Goal: Information Seeking & Learning: Learn about a topic

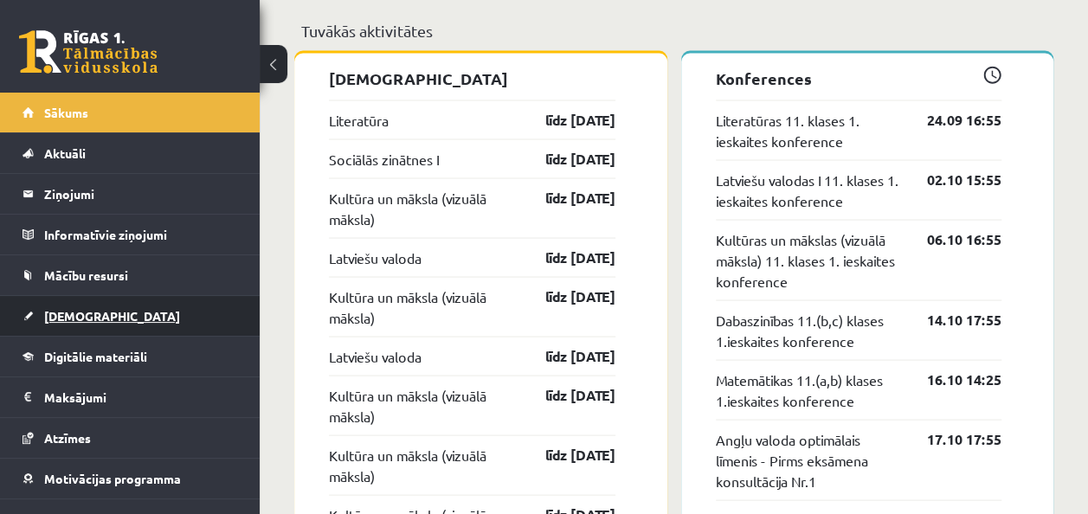
click at [69, 318] on span "[DEMOGRAPHIC_DATA]" at bounding box center [112, 316] width 136 height 16
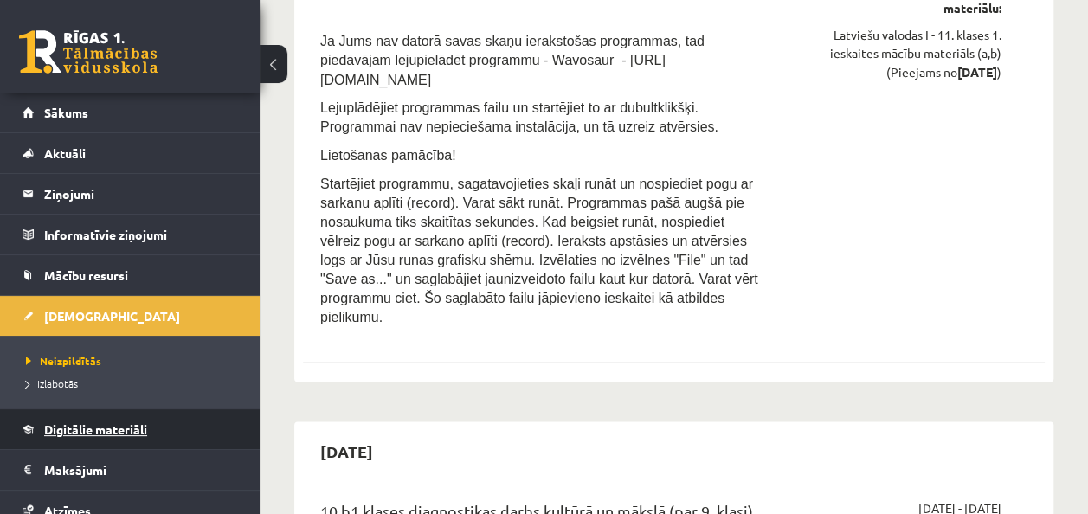
click at [77, 418] on link "Digitālie materiāli" at bounding box center [130, 429] width 215 height 40
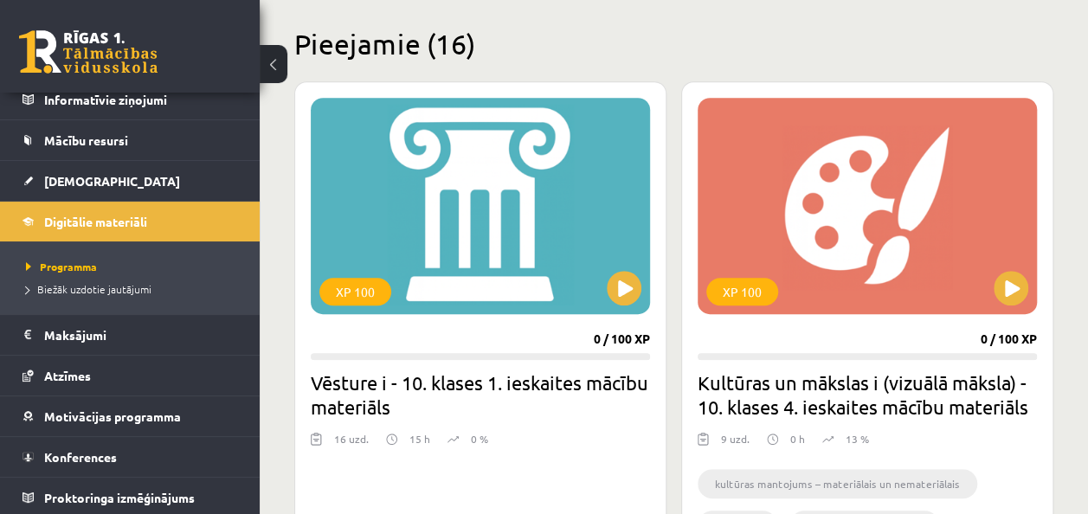
scroll to position [405, 0]
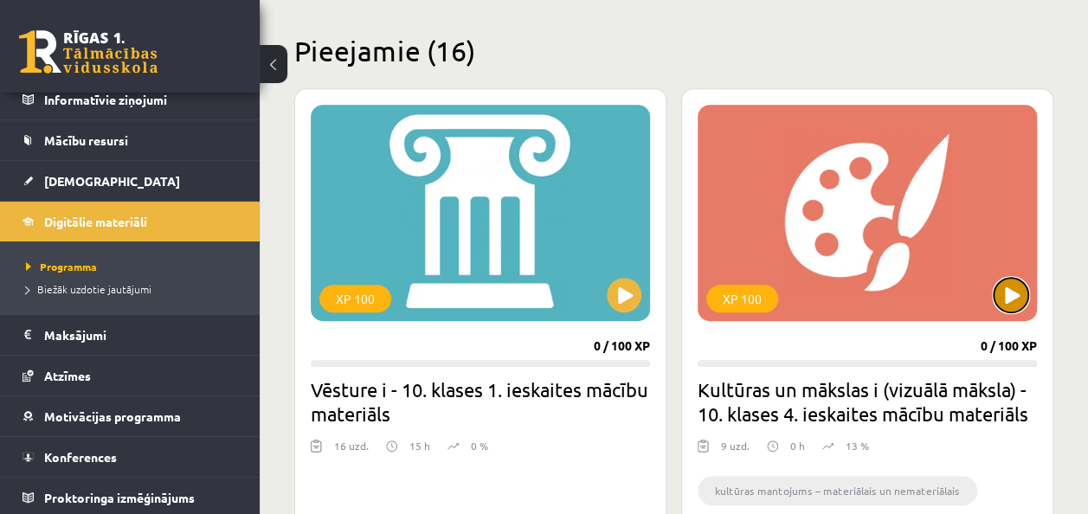
click at [1019, 291] on button at bounding box center [1011, 295] width 35 height 35
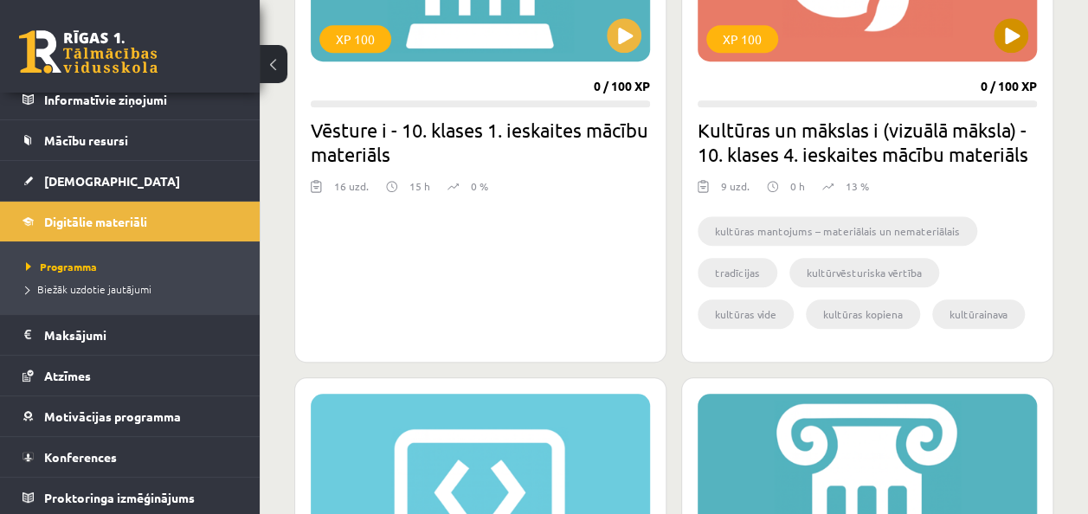
scroll to position [741, 0]
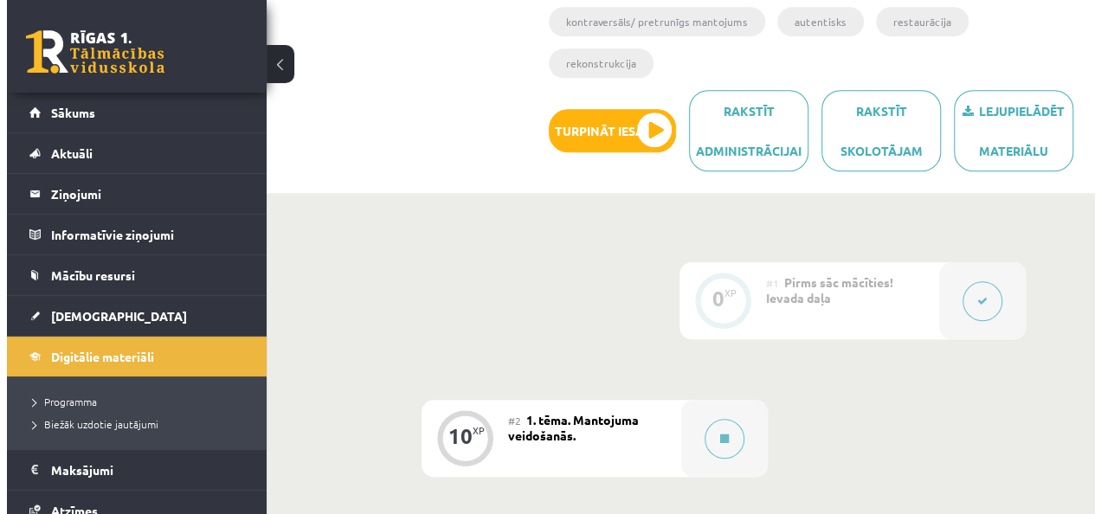
scroll to position [485, 0]
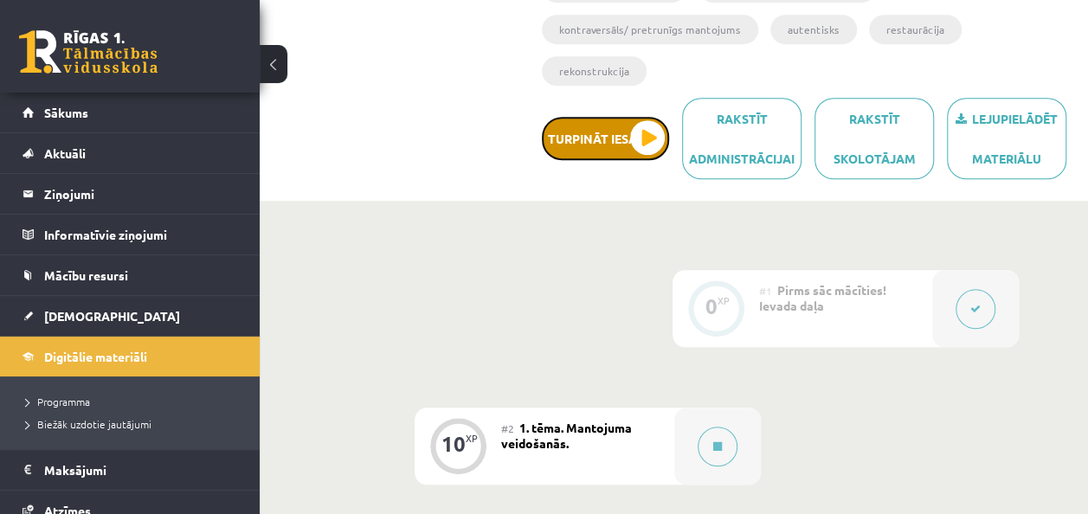
click at [647, 117] on button "Turpināt iesākto" at bounding box center [605, 138] width 127 height 43
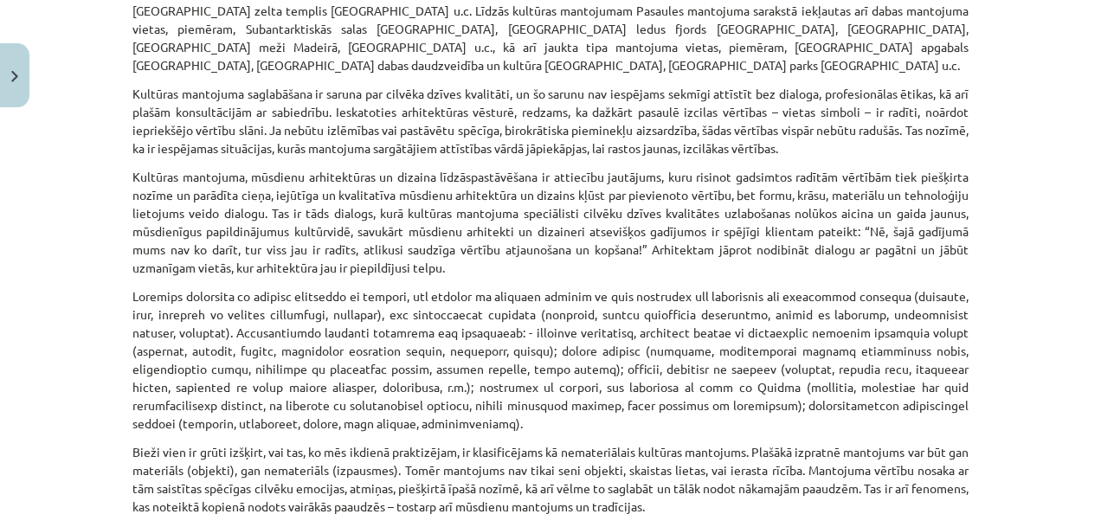
scroll to position [2132, 0]
click at [90, 237] on div "Mācību tēma: Kultūras un mākslas i (vizuālā māksla) - 10. klases 4. ieskaites m…" at bounding box center [550, 257] width 1101 height 514
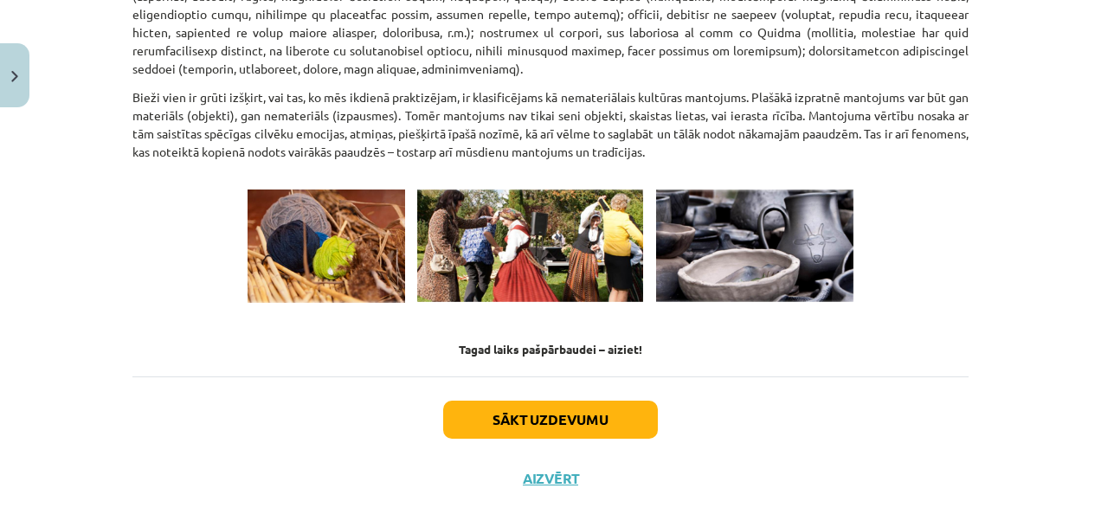
scroll to position [2503, 0]
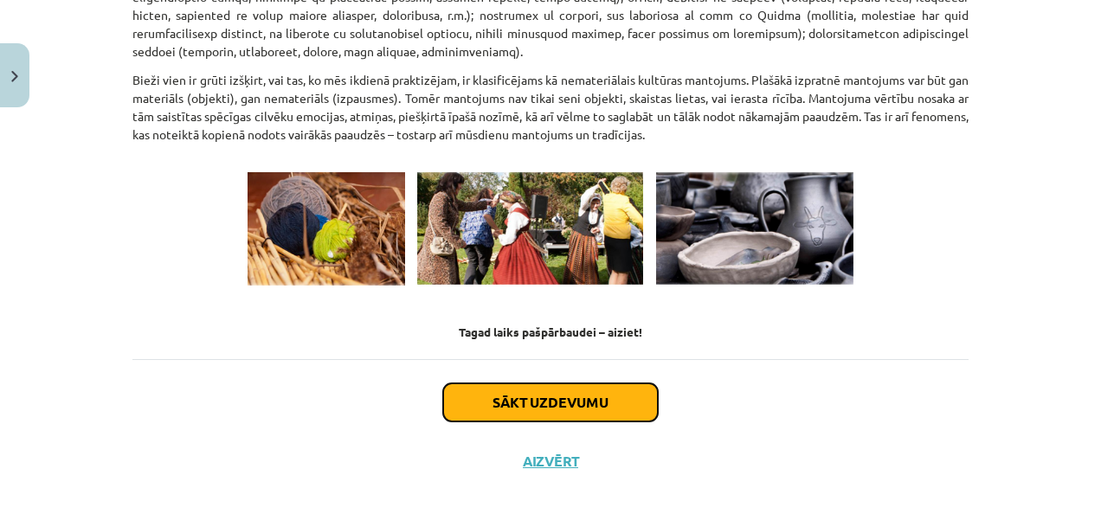
click at [498, 383] on button "Sākt uzdevumu" at bounding box center [550, 402] width 215 height 38
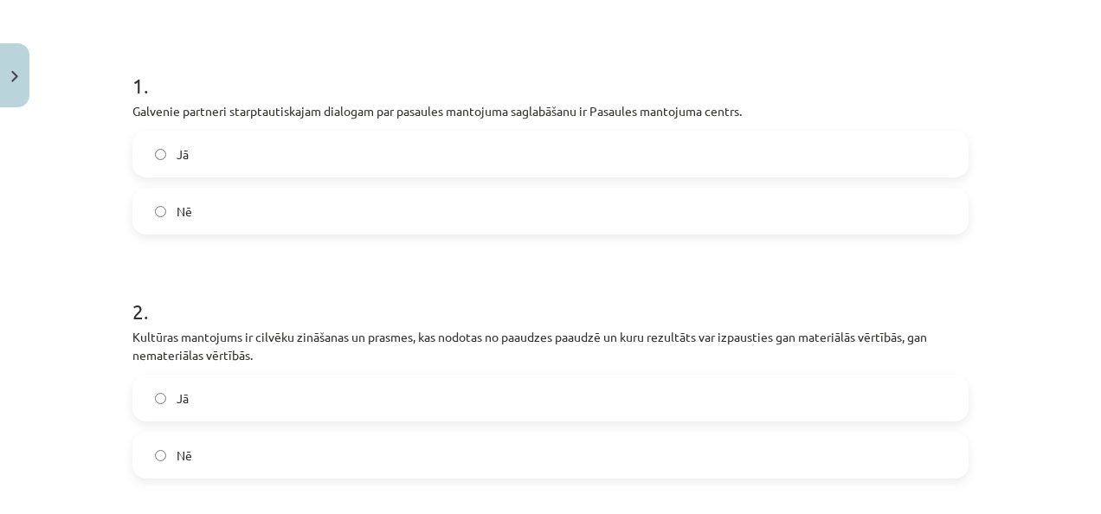
scroll to position [299, 0]
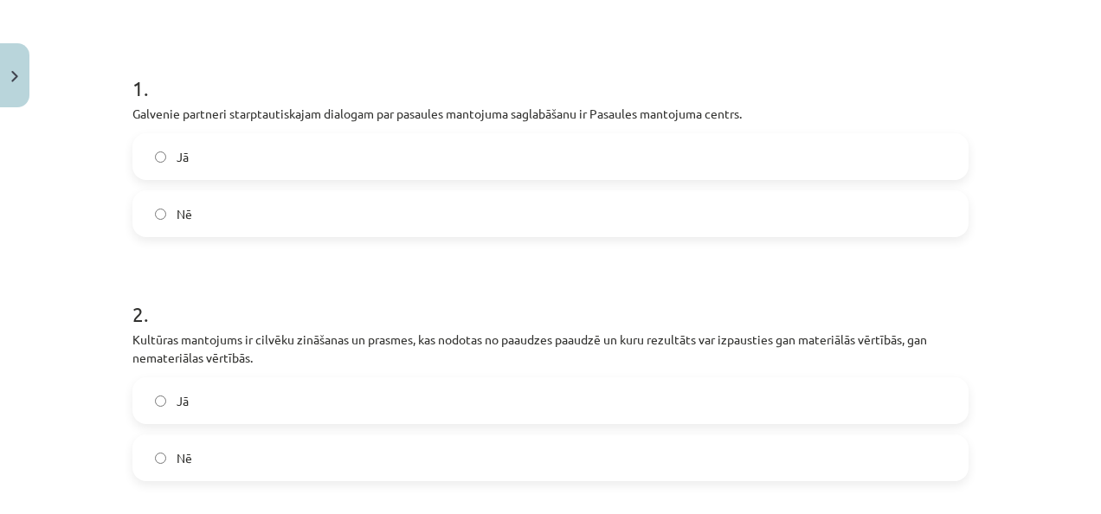
click at [153, 163] on label "Jā" at bounding box center [550, 156] width 833 height 43
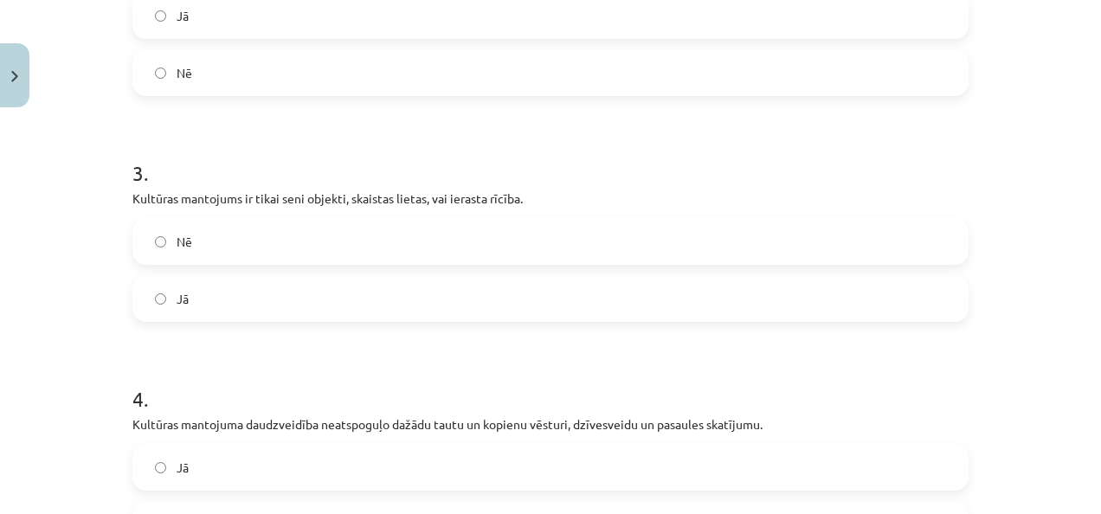
scroll to position [691, 0]
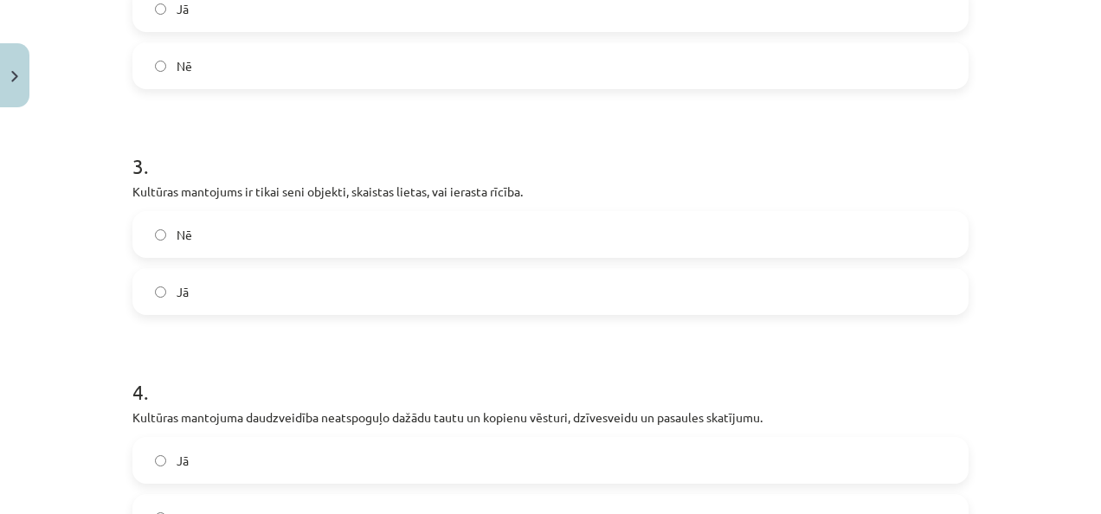
click at [174, 59] on form "1 . Galvenie partneri starptautiskajam dialogam par pasaules mantojuma saglabāš…" at bounding box center [550, 210] width 836 height 1113
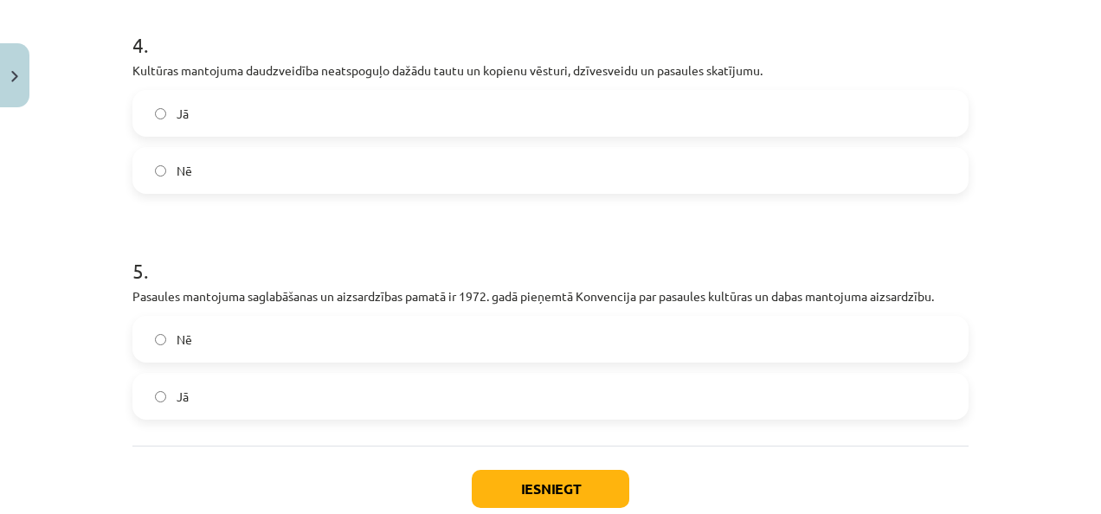
scroll to position [983, 0]
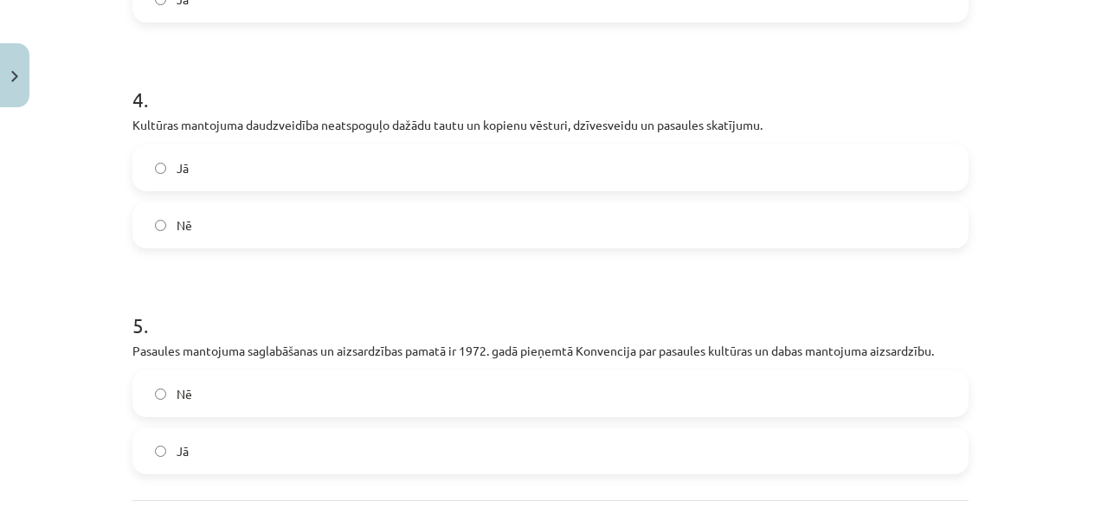
click at [132, 125] on p "Kultūras mantojuma daudzveidība neatspoguļo dažādu tautu un kopienu vēsturi, dz…" at bounding box center [550, 125] width 836 height 18
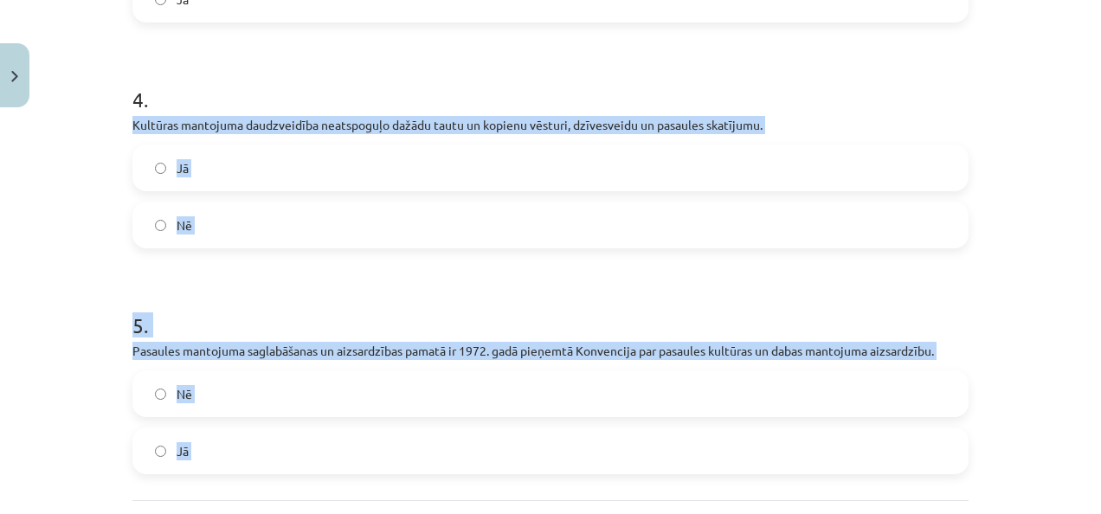
drag, startPoint x: 130, startPoint y: 125, endPoint x: 265, endPoint y: 505, distance: 402.4
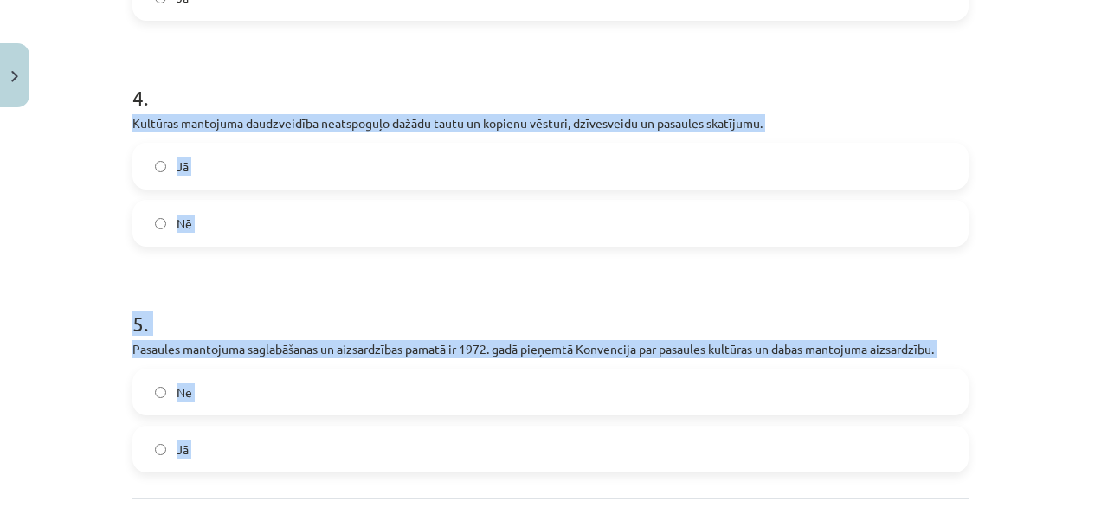
copy div "Kultūras mantojuma daudzveidība neatspoguļo dažādu tautu un kopienu vēsturi, dz…"
click at [91, 308] on div "Mācību tēma: Kultūras un mākslas i (vizuālā māksla) - 10. klases 4. ieskaites m…" at bounding box center [550, 257] width 1101 height 514
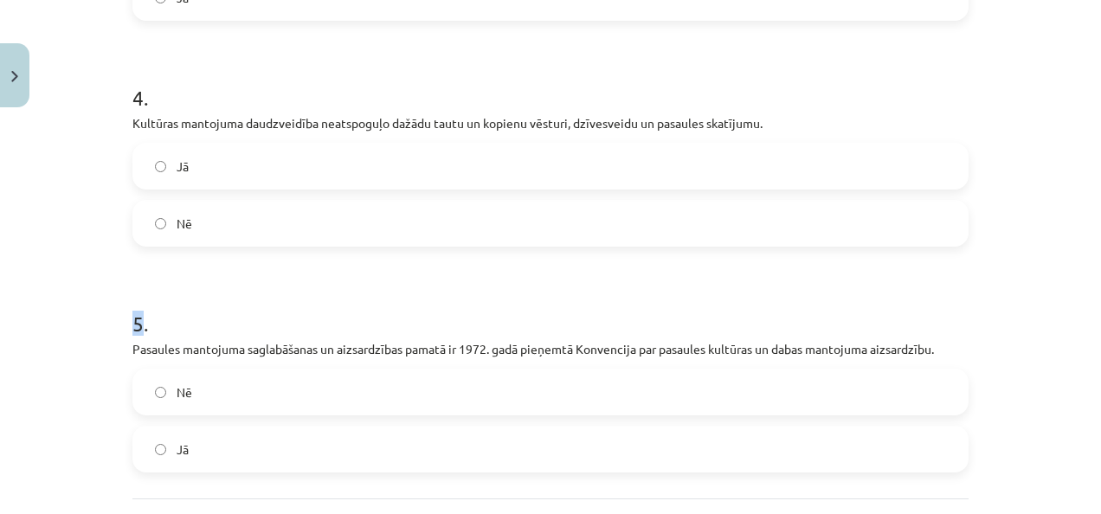
click at [91, 308] on div "Mācību tēma: Kultūras un mākslas i (vizuālā māksla) - 10. klases 4. ieskaites m…" at bounding box center [550, 257] width 1101 height 514
drag, startPoint x: 91, startPoint y: 308, endPoint x: 66, endPoint y: 264, distance: 50.8
click at [66, 264] on div "Mācību tēma: Kultūras un mākslas i (vizuālā māksla) - 10. klases 4. ieskaites m…" at bounding box center [550, 257] width 1101 height 514
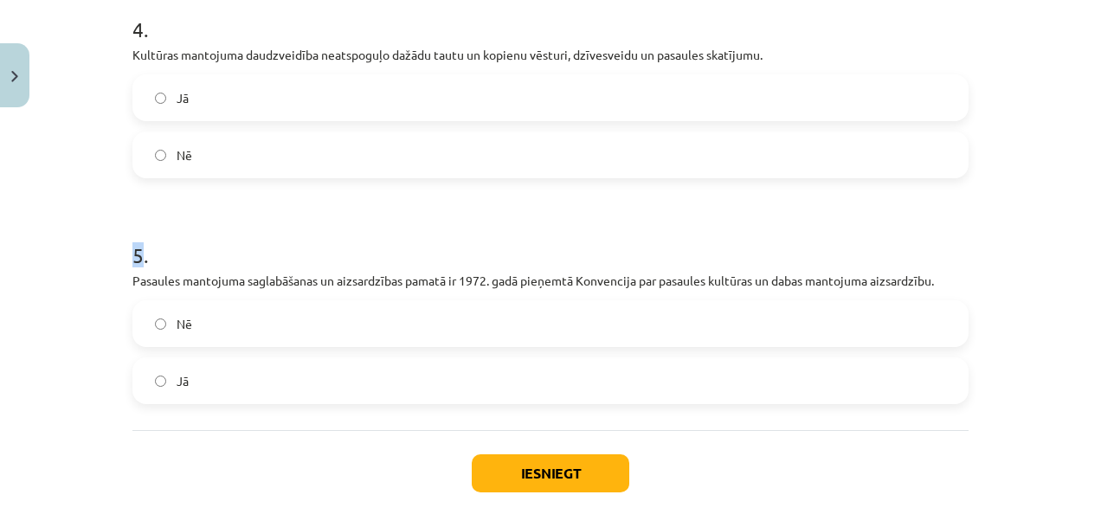
scroll to position [1060, 0]
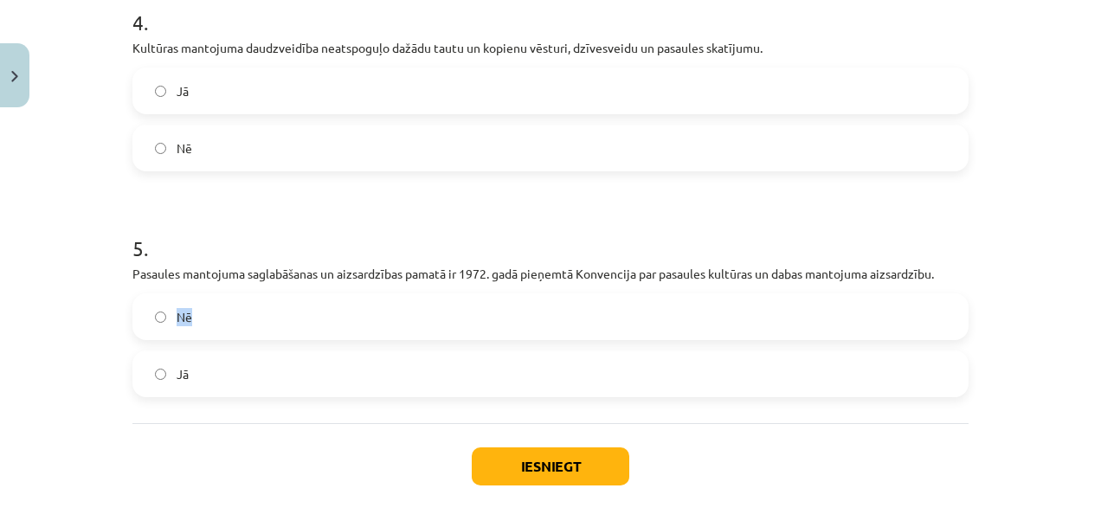
click at [152, 372] on div "Mācību tēma: Kultūras un mākslas i (vizuālā māksla) - 10. klases 4. ieskaites m…" at bounding box center [550, 257] width 1101 height 514
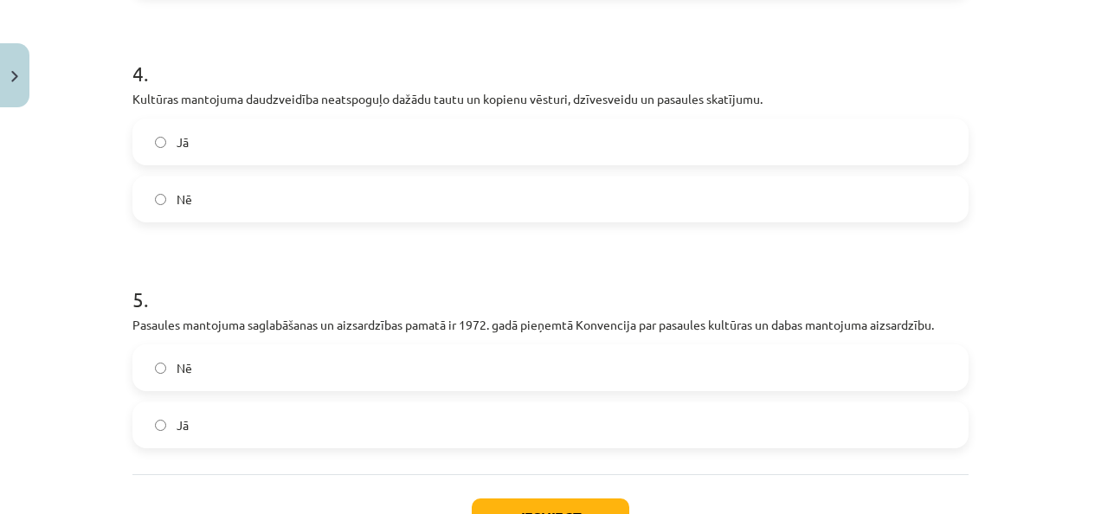
scroll to position [1008, 0]
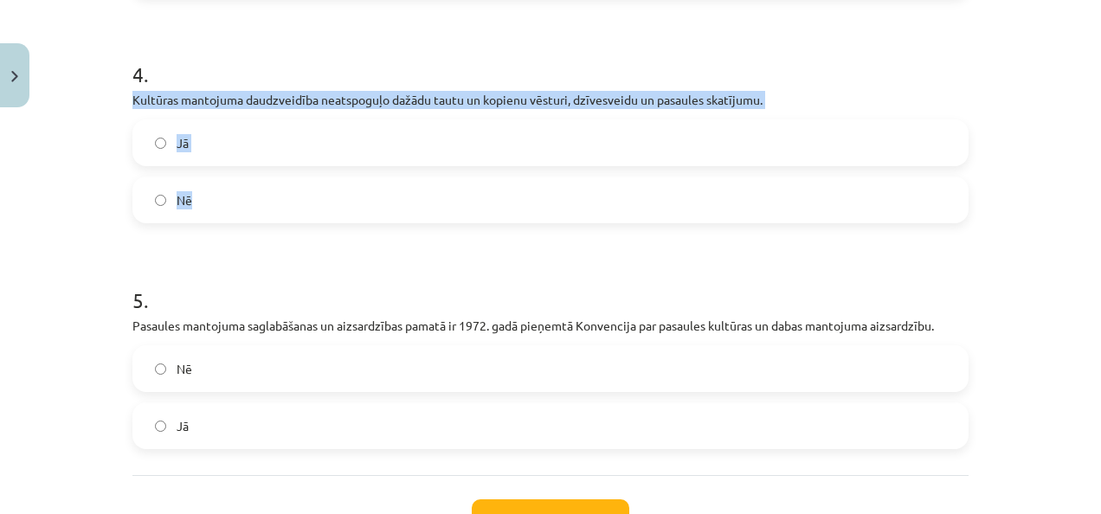
drag, startPoint x: 125, startPoint y: 93, endPoint x: 215, endPoint y: 210, distance: 148.0
copy div "Kultūras mantojuma daudzveidība neatspoguļo dažādu tautu un kopienu vēsturi, dz…"
click at [108, 215] on div "Mācību tēma: Kultūras un mākslas i (vizuālā māksla) - 10. klases 4. ieskaites m…" at bounding box center [550, 257] width 1101 height 514
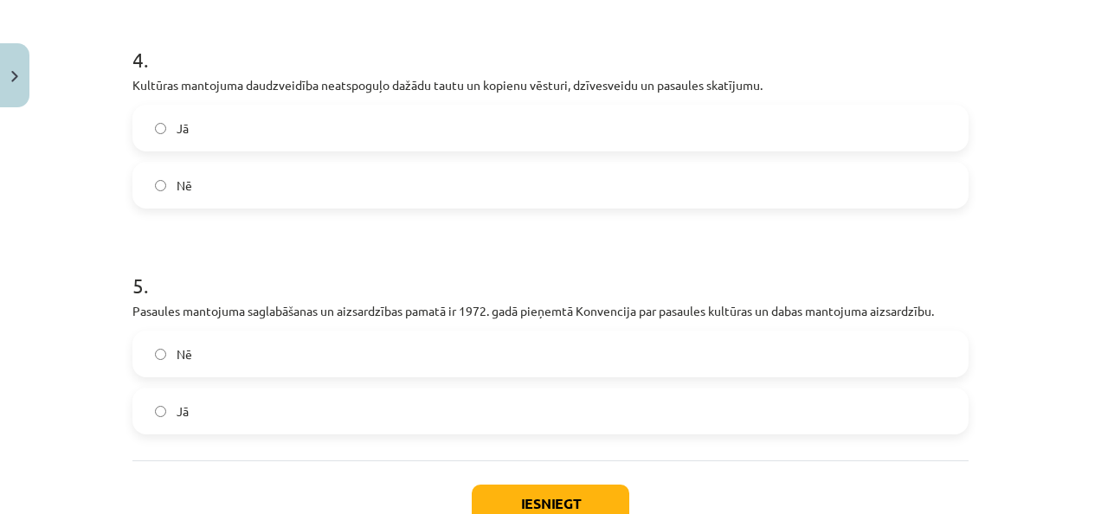
scroll to position [1036, 0]
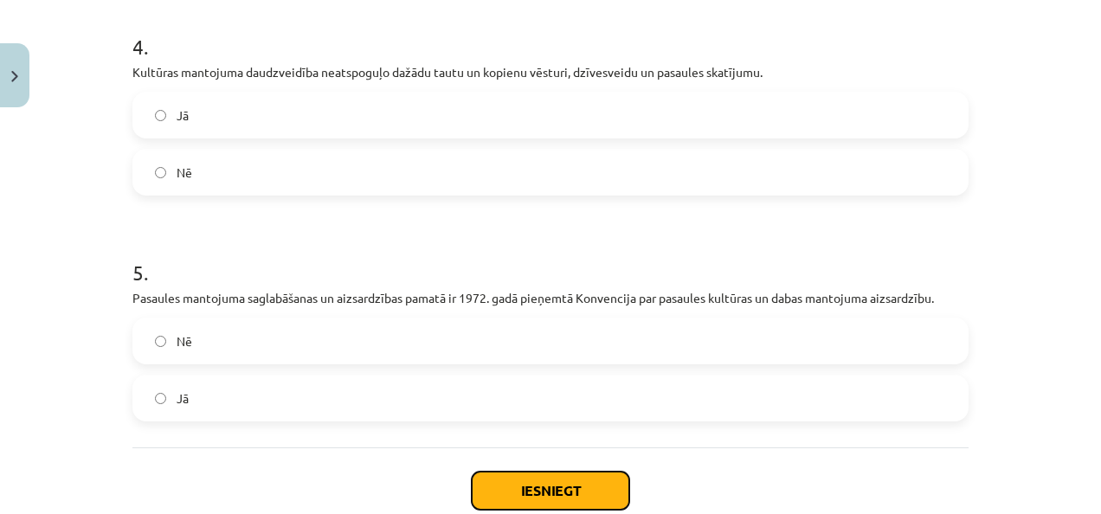
click at [547, 489] on button "Iesniegt" at bounding box center [551, 491] width 158 height 38
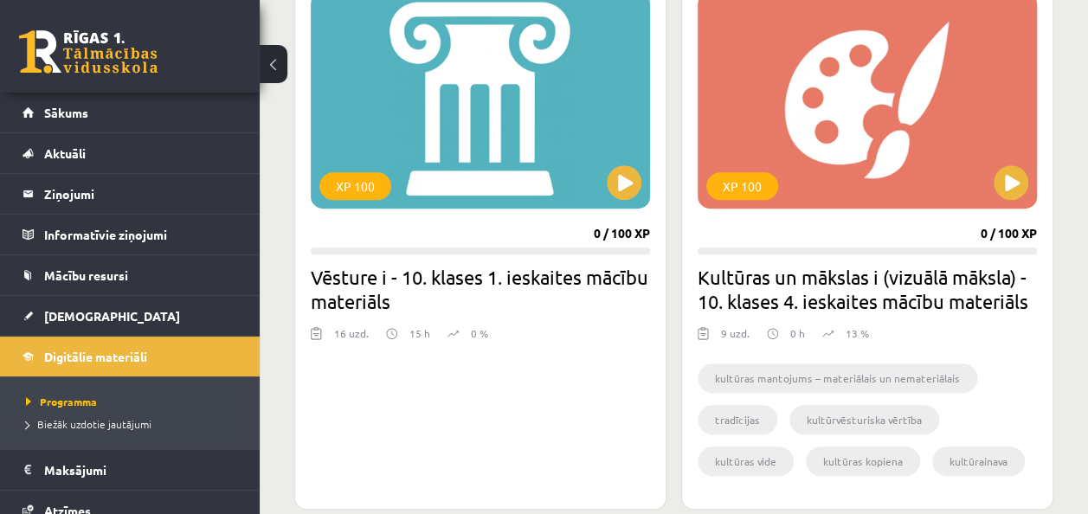
scroll to position [519, 0]
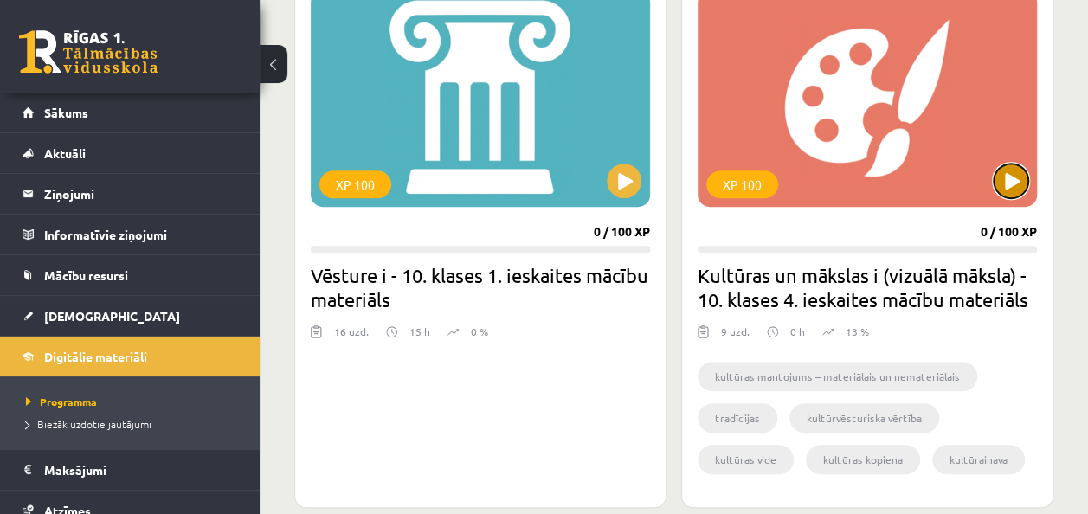
click at [1013, 180] on button at bounding box center [1011, 181] width 35 height 35
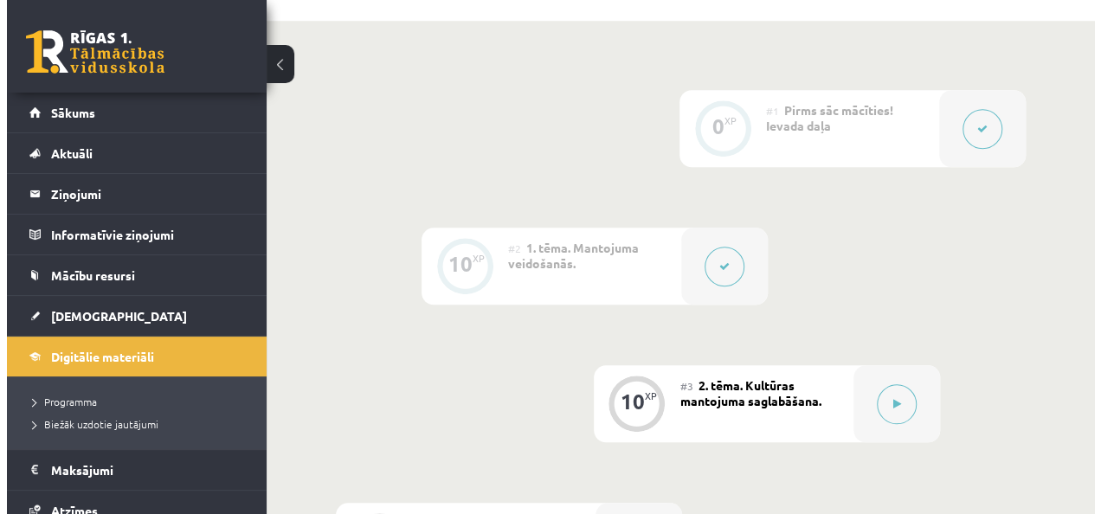
scroll to position [695, 0]
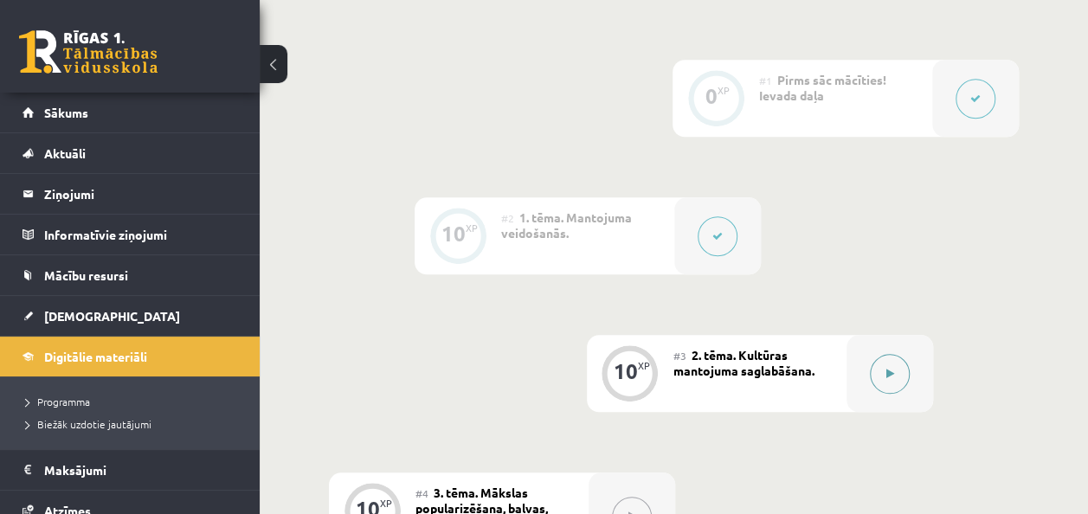
click at [888, 354] on button at bounding box center [890, 374] width 40 height 40
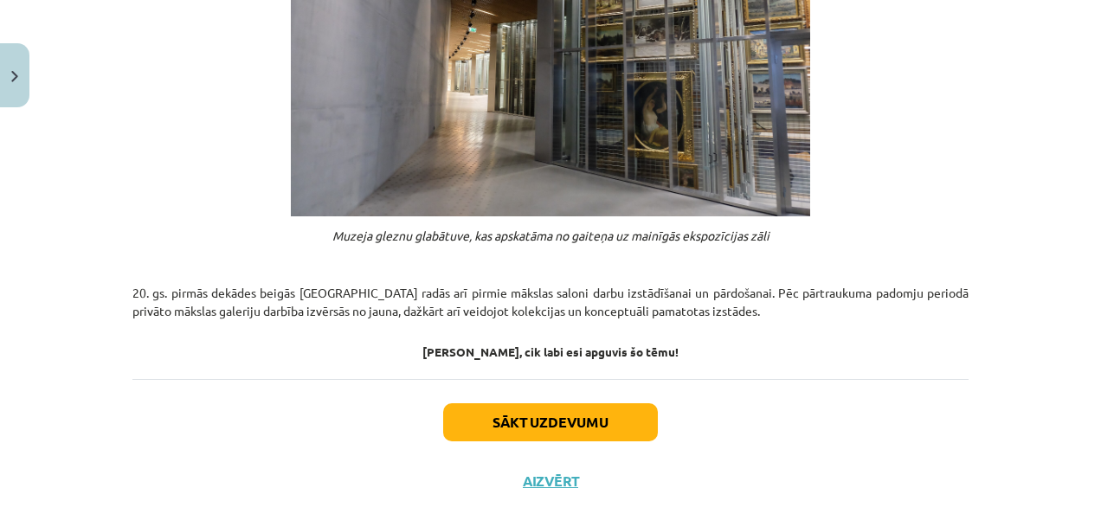
scroll to position [1462, 0]
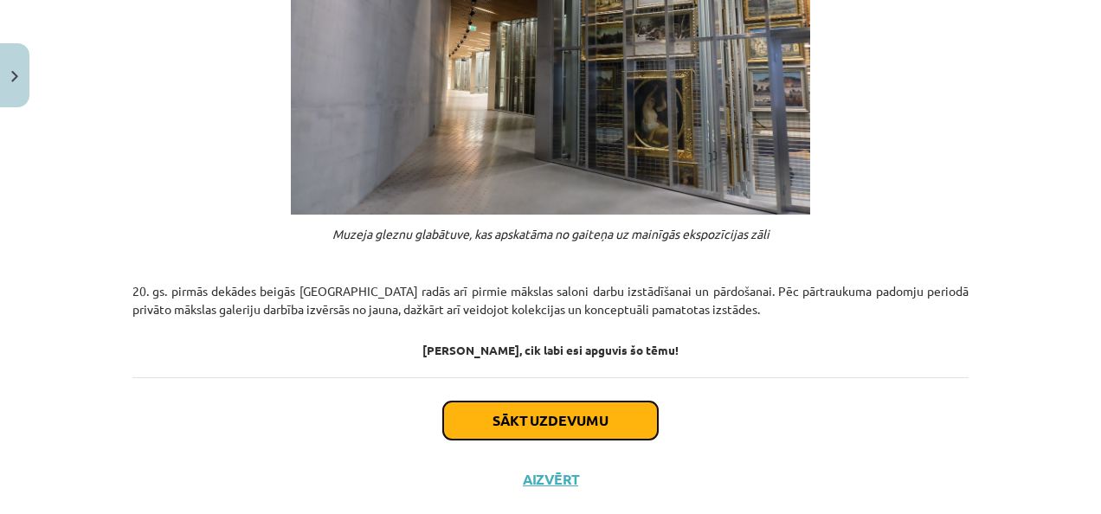
click at [611, 402] on button "Sākt uzdevumu" at bounding box center [550, 421] width 215 height 38
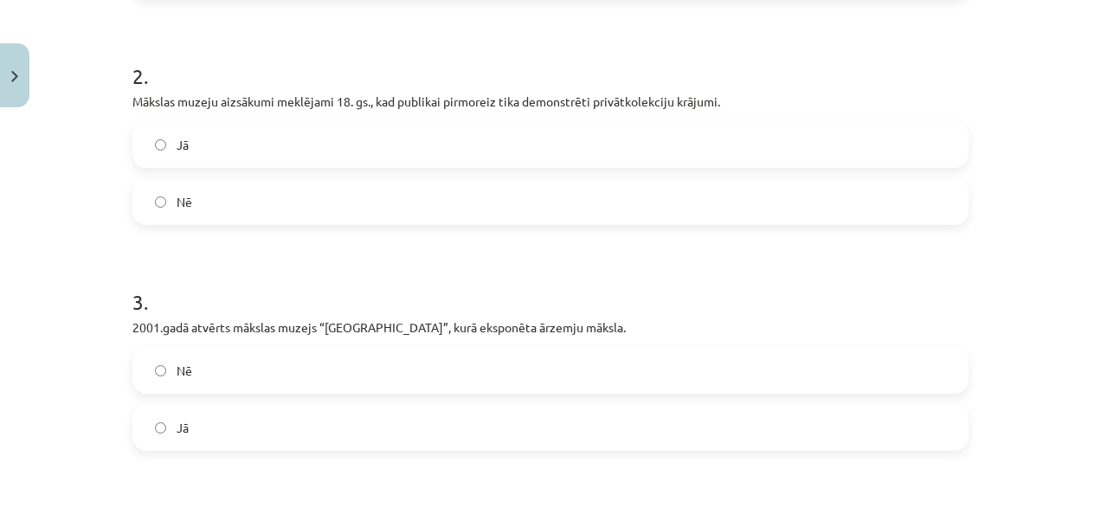
scroll to position [1125, 0]
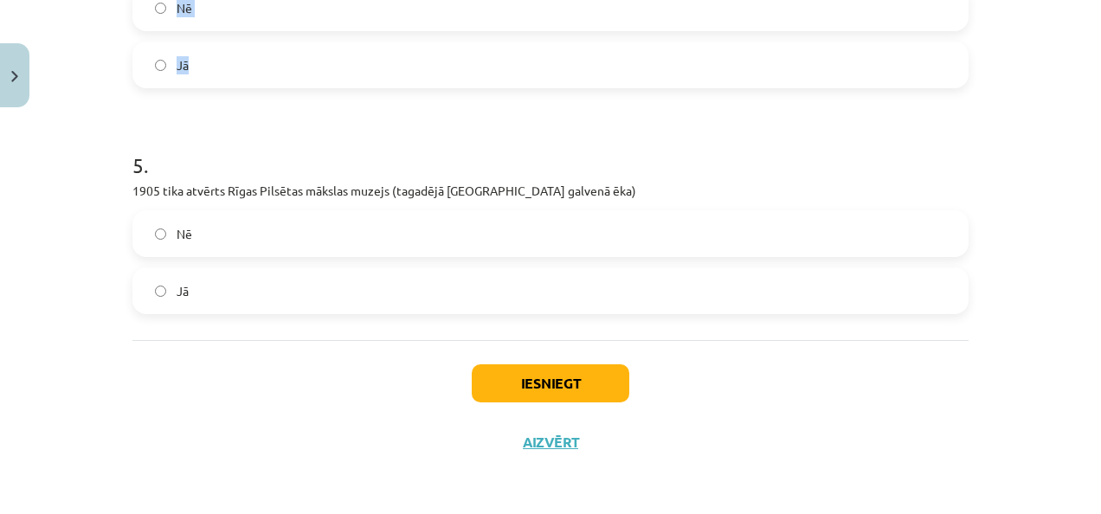
drag, startPoint x: 121, startPoint y: 143, endPoint x: 194, endPoint y: 80, distance: 96.3
copy form "2 . Mākslas muzeju aizsākumi meklējami 18. gs., kad publikai pirmoreiz tika dem…"
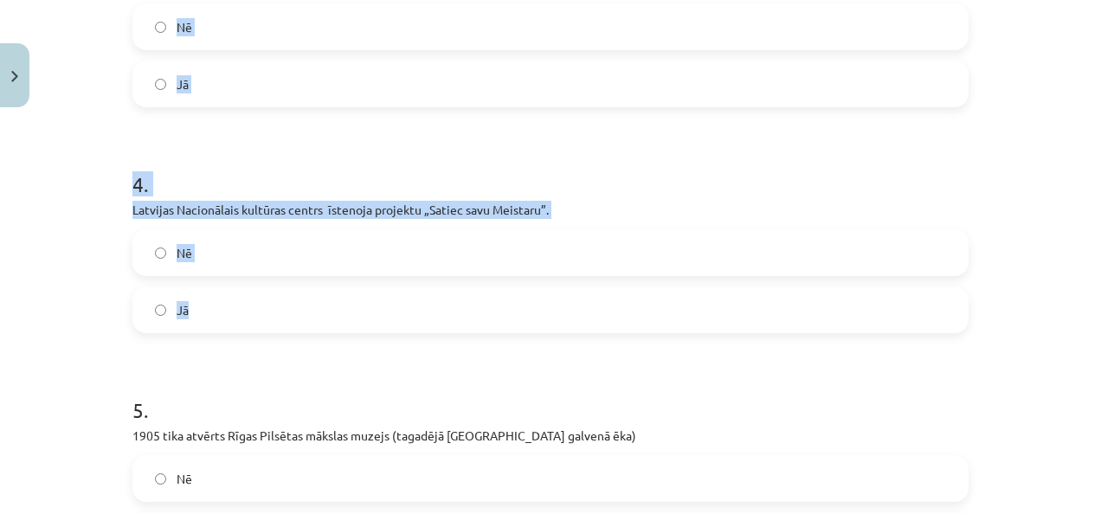
scroll to position [879, 0]
click at [95, 106] on div "Mācību tēma: Kultūras un mākslas i (vizuālā māksla) - 10. klases 4. ieskaites m…" at bounding box center [550, 257] width 1101 height 514
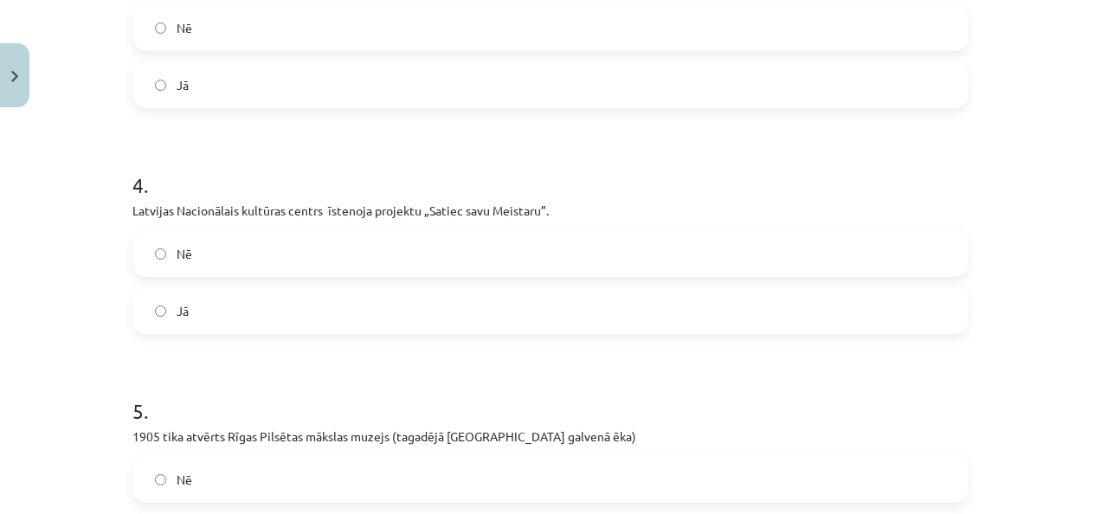
click at [160, 26] on label "Nē" at bounding box center [550, 27] width 833 height 43
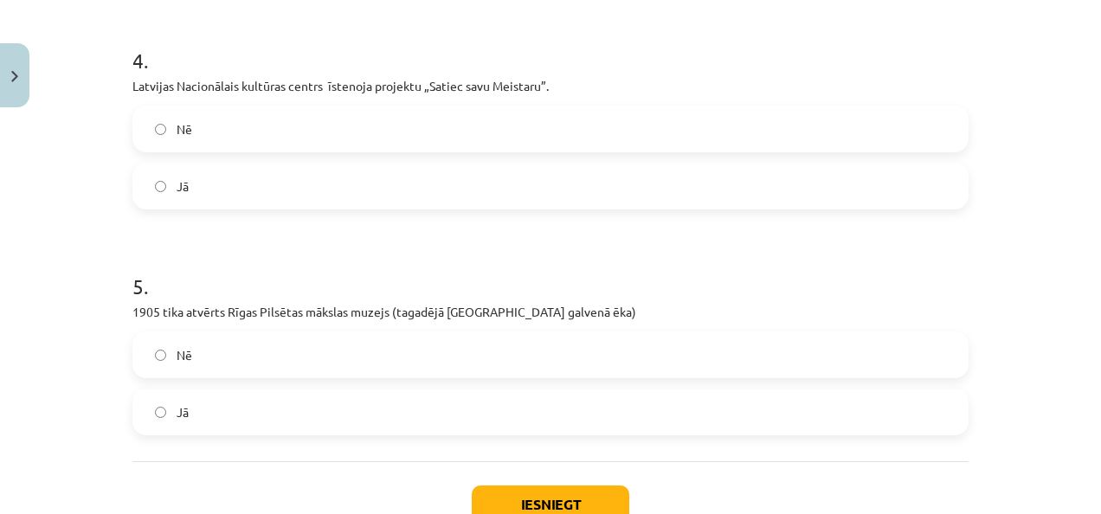
scroll to position [1125, 0]
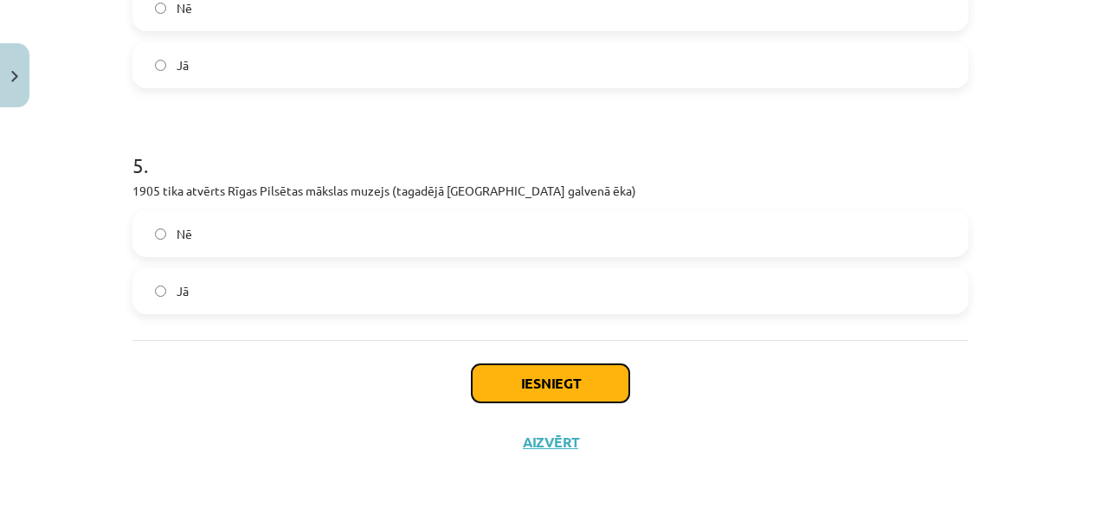
click at [557, 384] on button "Iesniegt" at bounding box center [551, 383] width 158 height 38
